Goal: Task Accomplishment & Management: Manage account settings

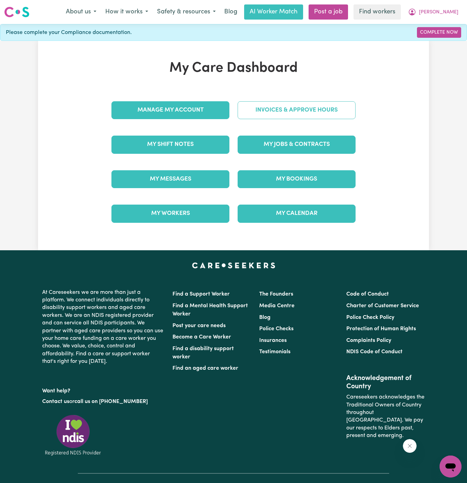
click at [269, 108] on link "Invoices & Approve Hours" at bounding box center [297, 110] width 118 height 18
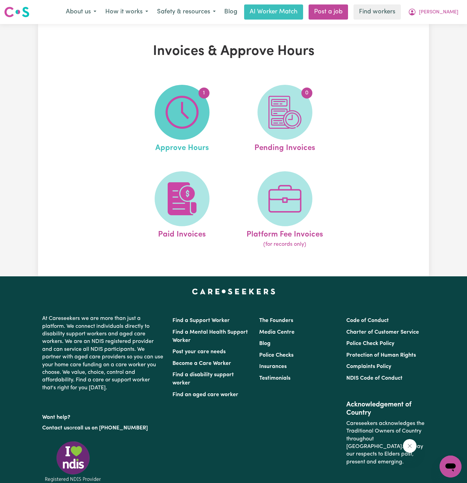
click at [203, 110] on span "1" at bounding box center [182, 112] width 55 height 55
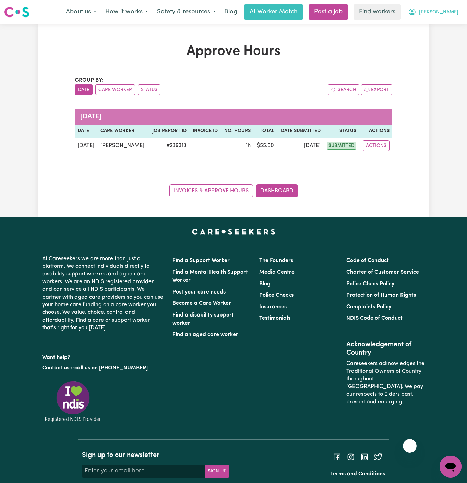
click at [456, 9] on span "[PERSON_NAME]" at bounding box center [438, 13] width 39 height 8
click at [443, 35] on link "Logout" at bounding box center [436, 39] width 54 height 13
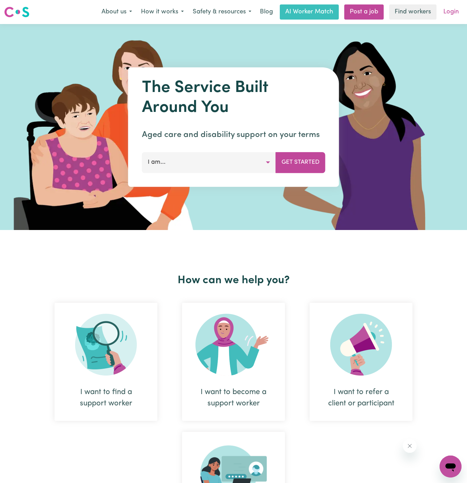
click at [454, 16] on link "Login" at bounding box center [452, 11] width 24 height 15
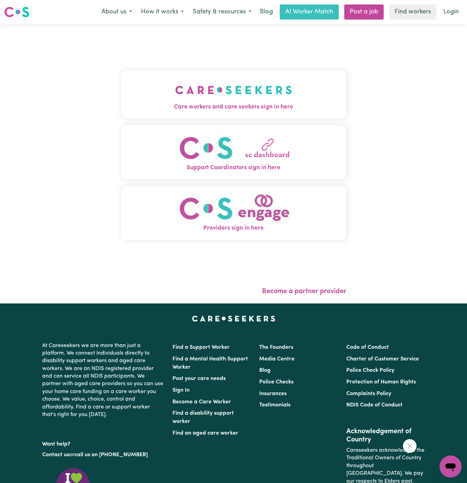
click at [205, 108] on span "Care workers and care seekers sign in here" at bounding box center [233, 107] width 225 height 9
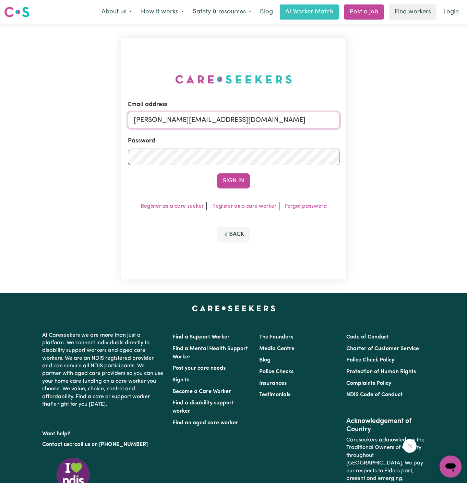
click at [233, 119] on input "dyan@careseekers.com.au" at bounding box center [234, 120] width 212 height 16
drag, startPoint x: 169, startPoint y: 119, endPoint x: 360, endPoint y: 117, distance: 190.4
click at [360, 117] on div "Email address superuser~RosalindTaylorYS@careseekers.com.au Password Sign In Re…" at bounding box center [233, 158] width 467 height 269
type input "superuser~EvelynCH@careseekers.com.au"
click at [237, 177] on button "Sign In" at bounding box center [233, 180] width 33 height 15
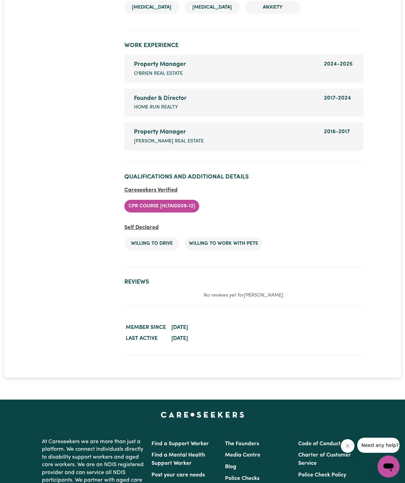
scroll to position [1280, 0]
